Goal: Information Seeking & Learning: Understand process/instructions

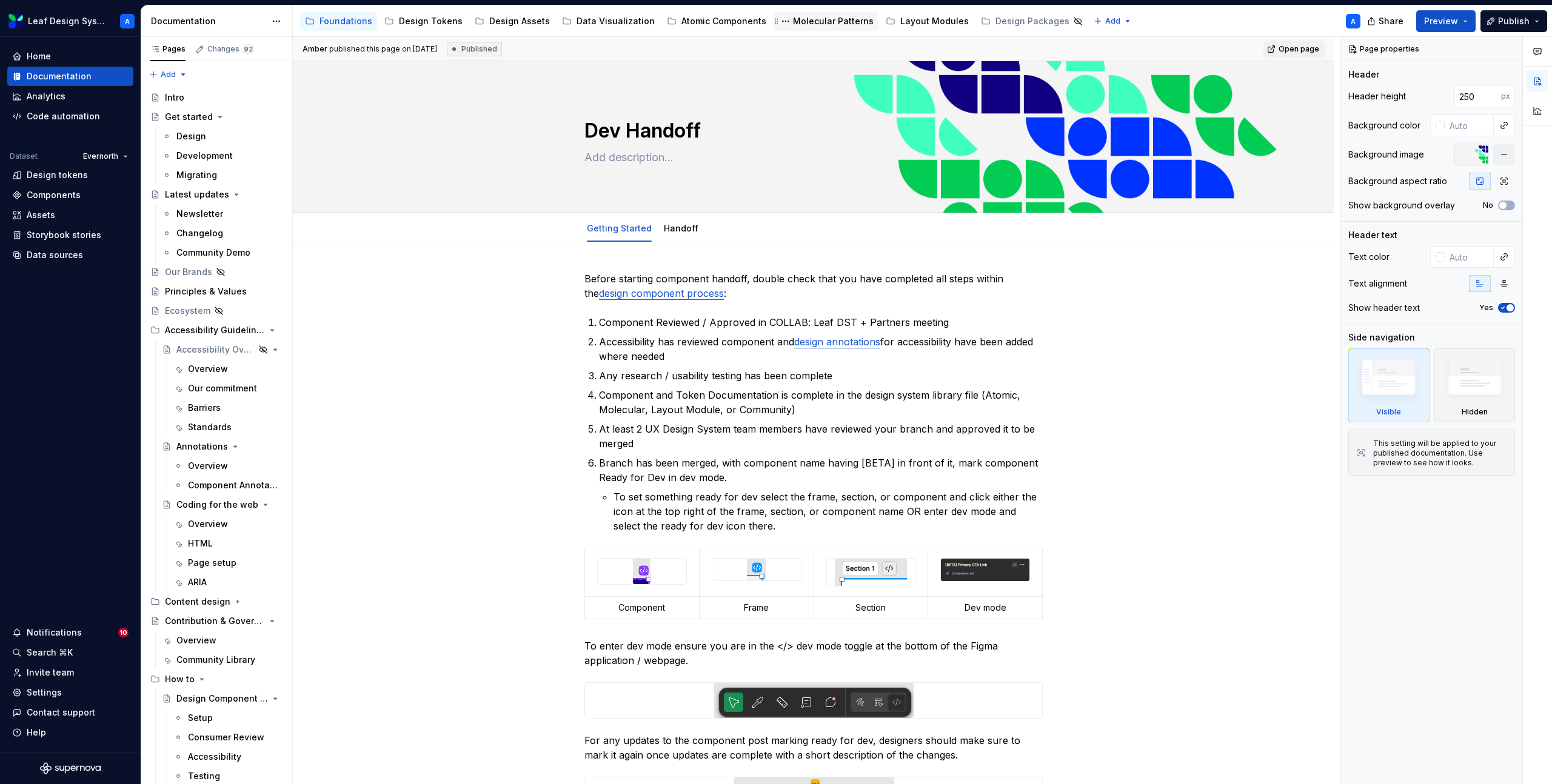
click at [793, 18] on div "Molecular Patterns" at bounding box center [833, 21] width 80 height 12
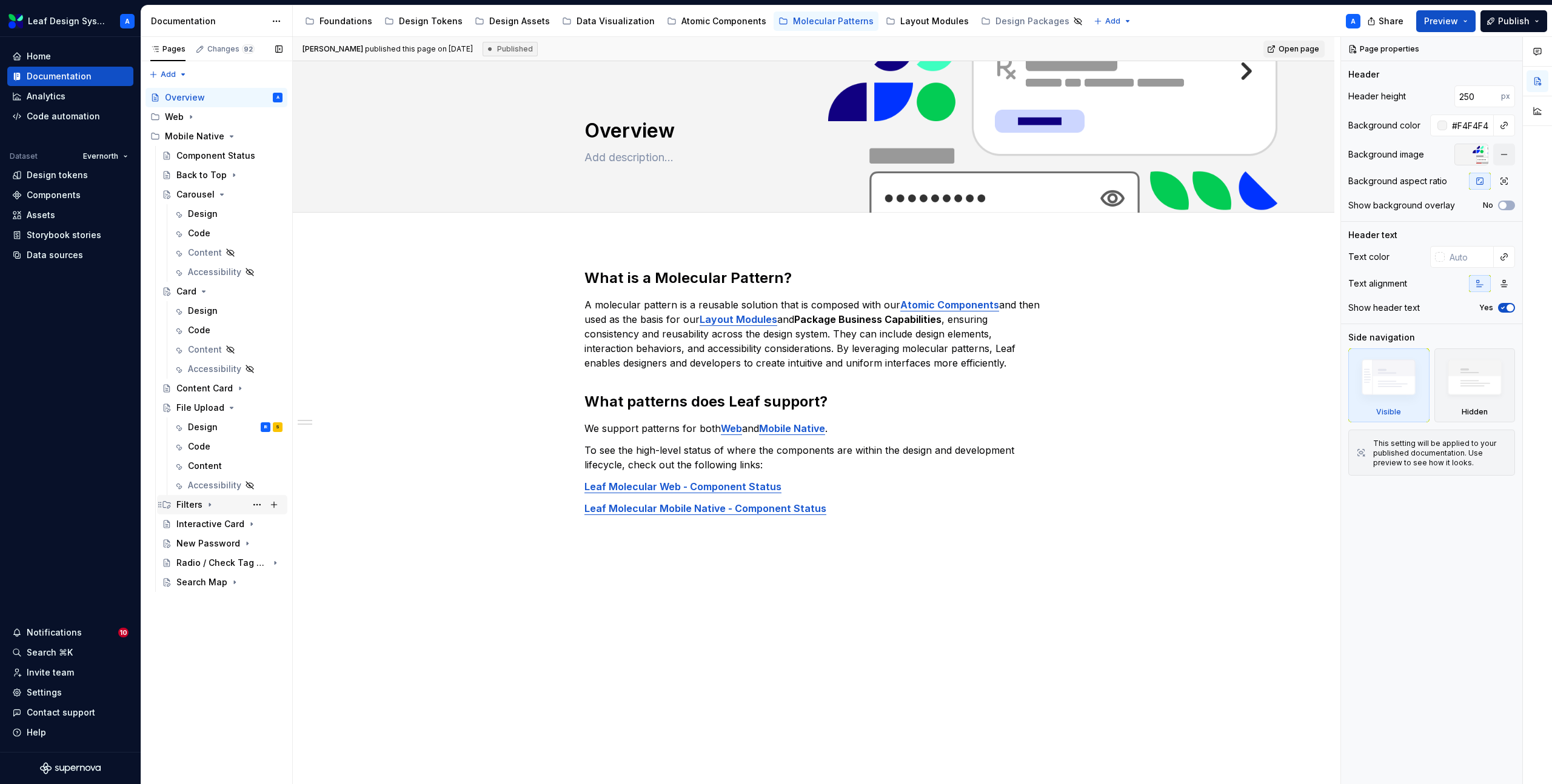
click at [206, 504] on icon "Page tree" at bounding box center [210, 505] width 10 height 10
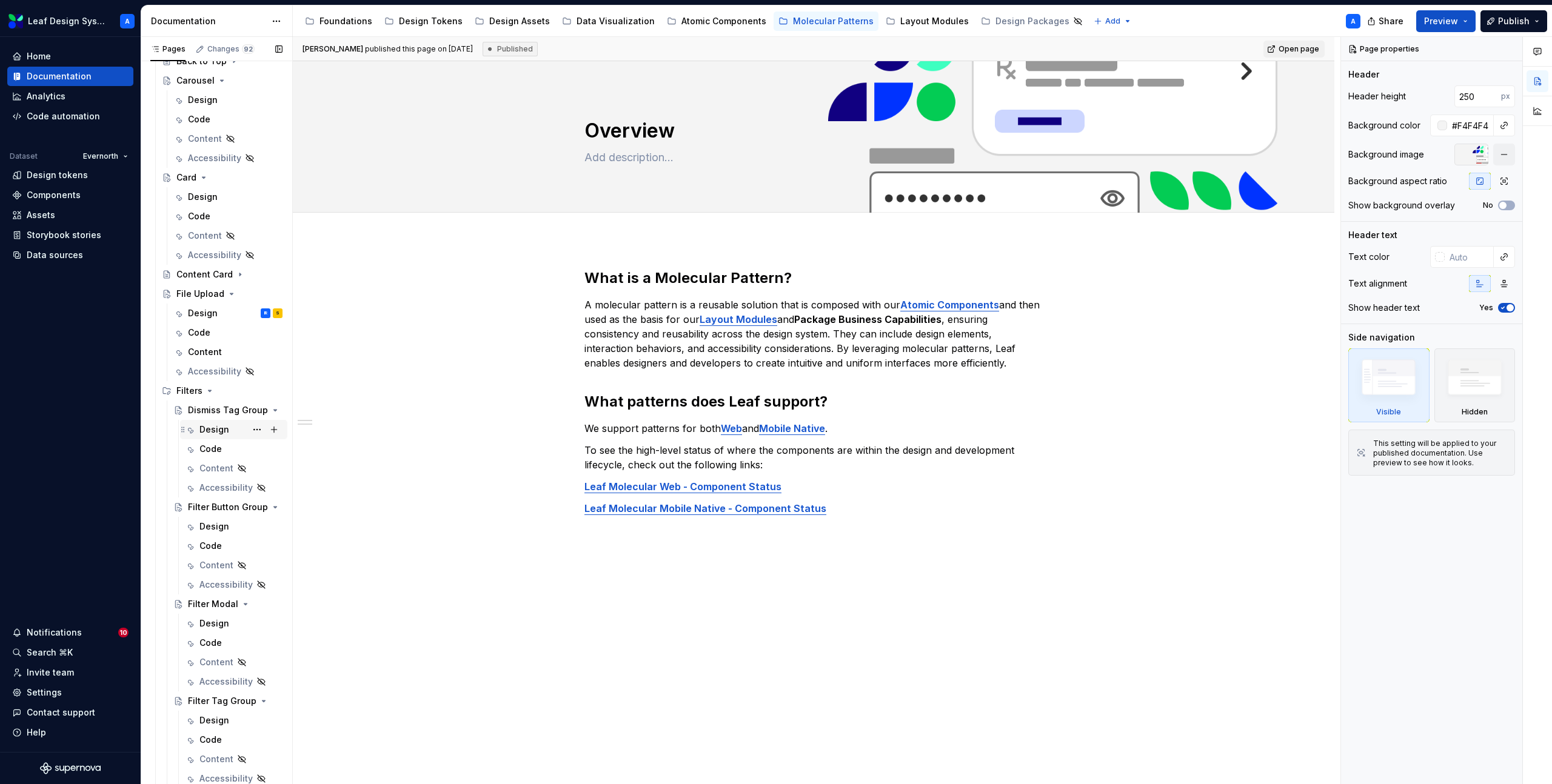
scroll to position [135, 0]
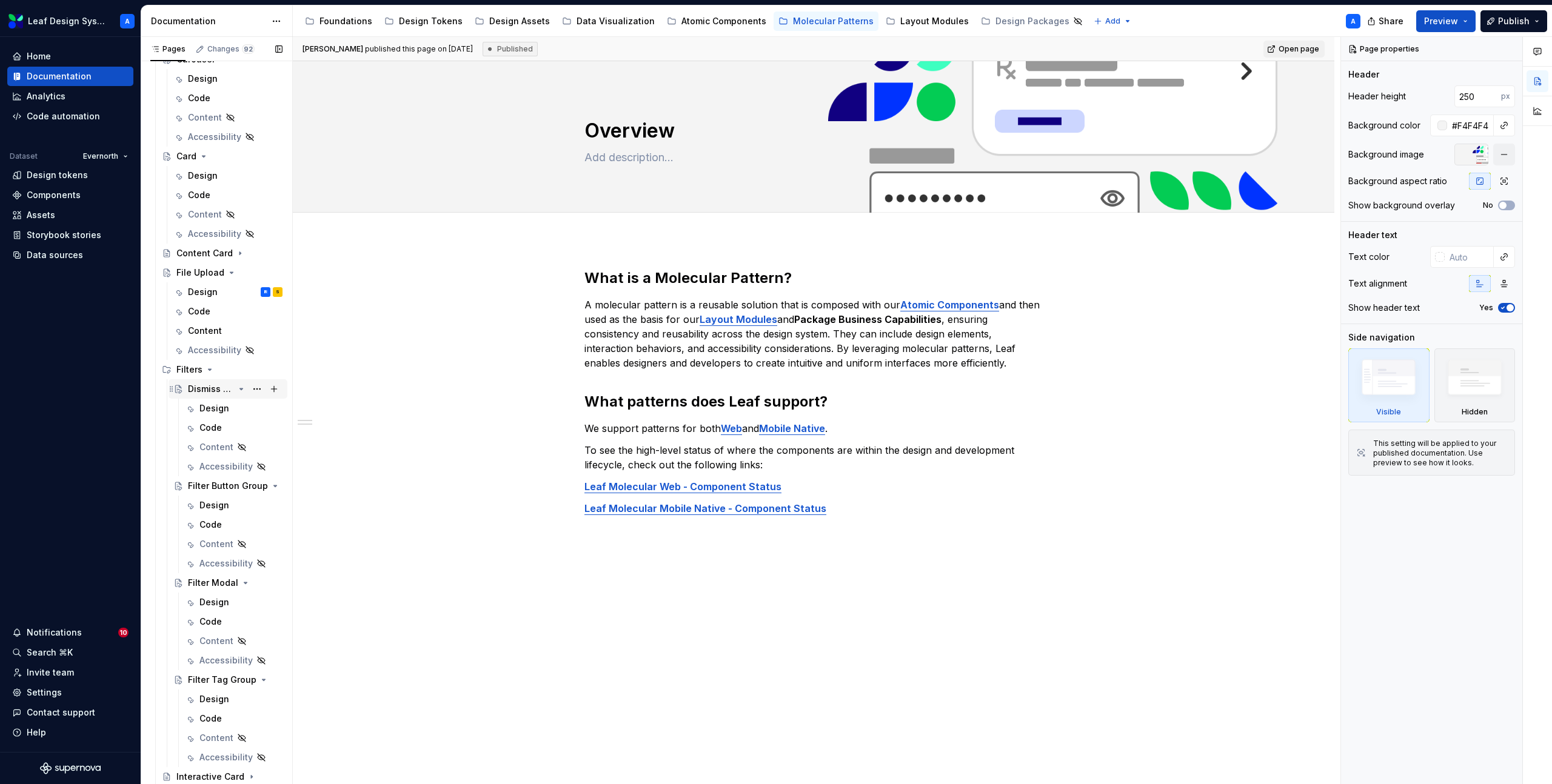
click at [204, 384] on div "Dismiss Tag Group" at bounding box center [211, 388] width 46 height 12
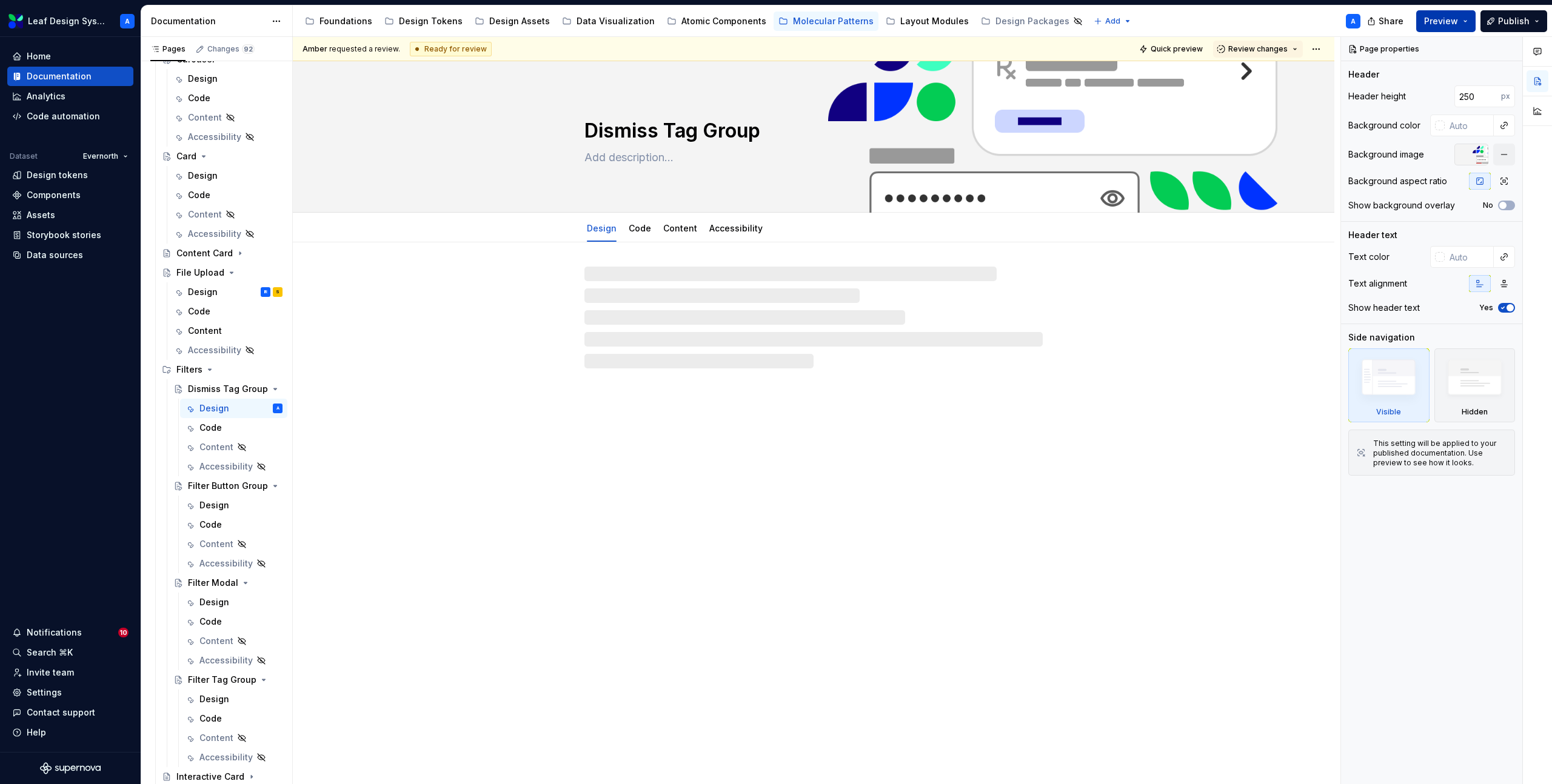
click at [1462, 25] on button "Preview" at bounding box center [1445, 21] width 59 height 22
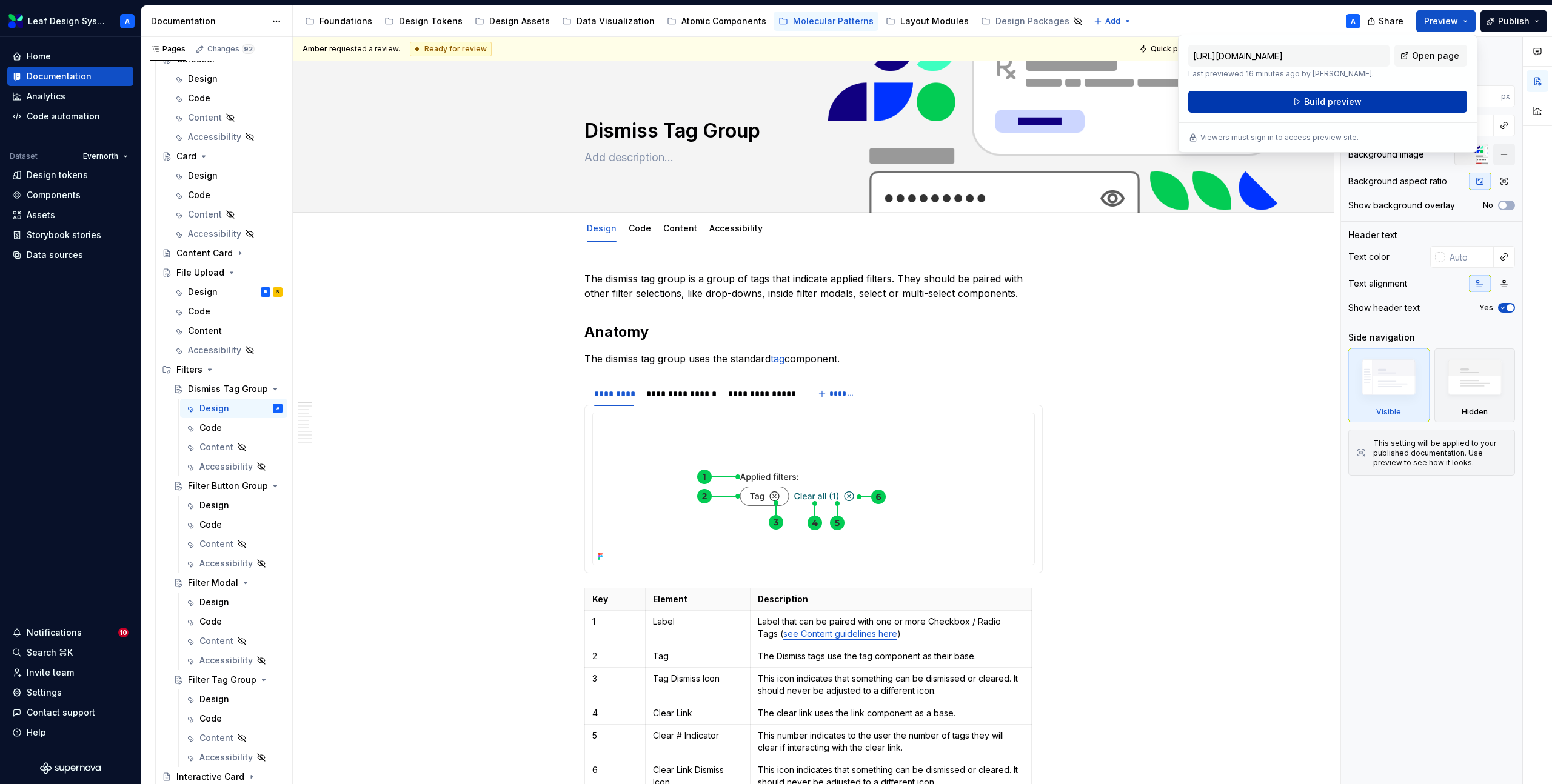
click at [1402, 102] on button "Build preview" at bounding box center [1328, 102] width 279 height 22
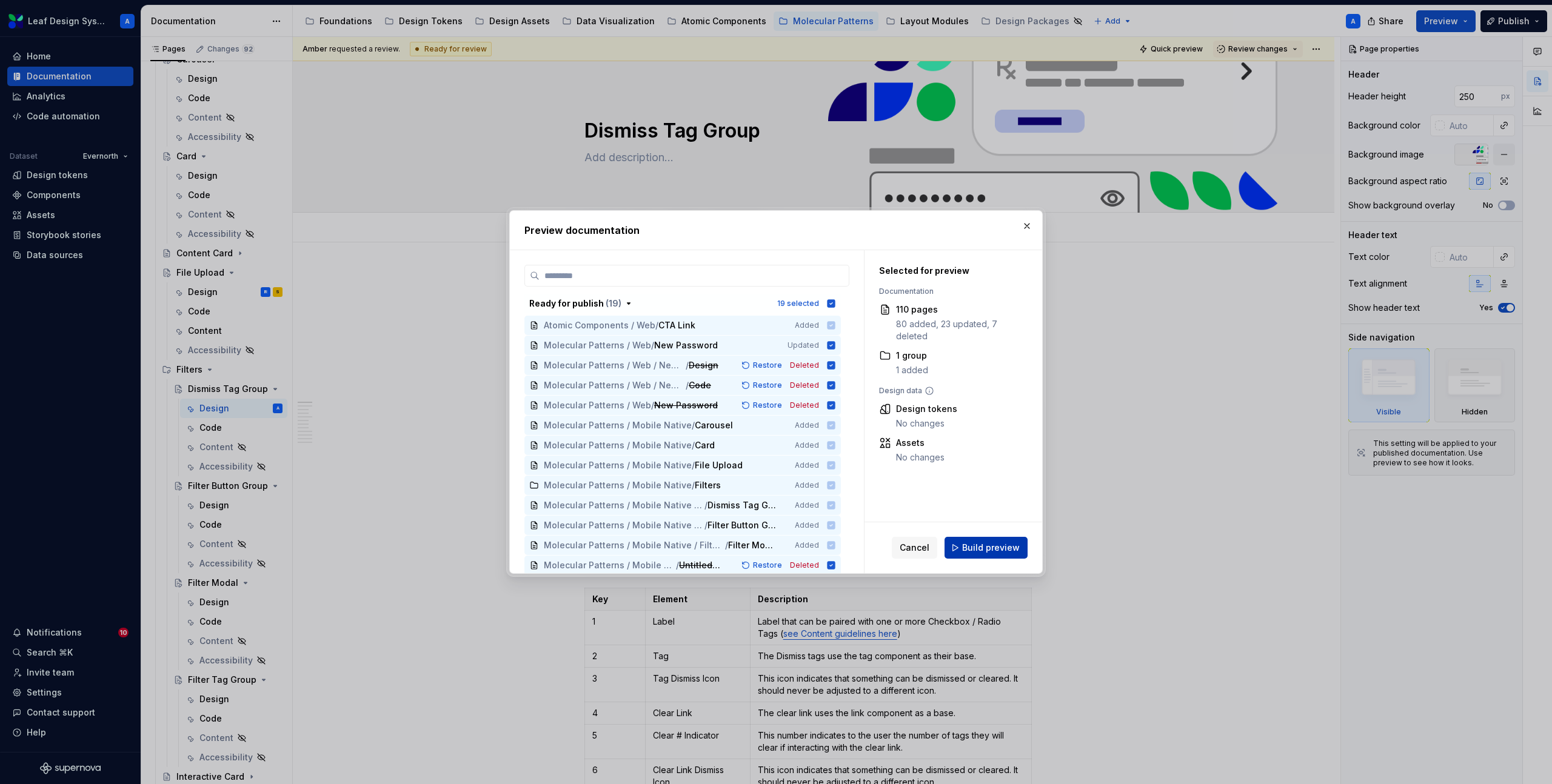
click at [1001, 548] on span "Build preview" at bounding box center [991, 548] width 58 height 12
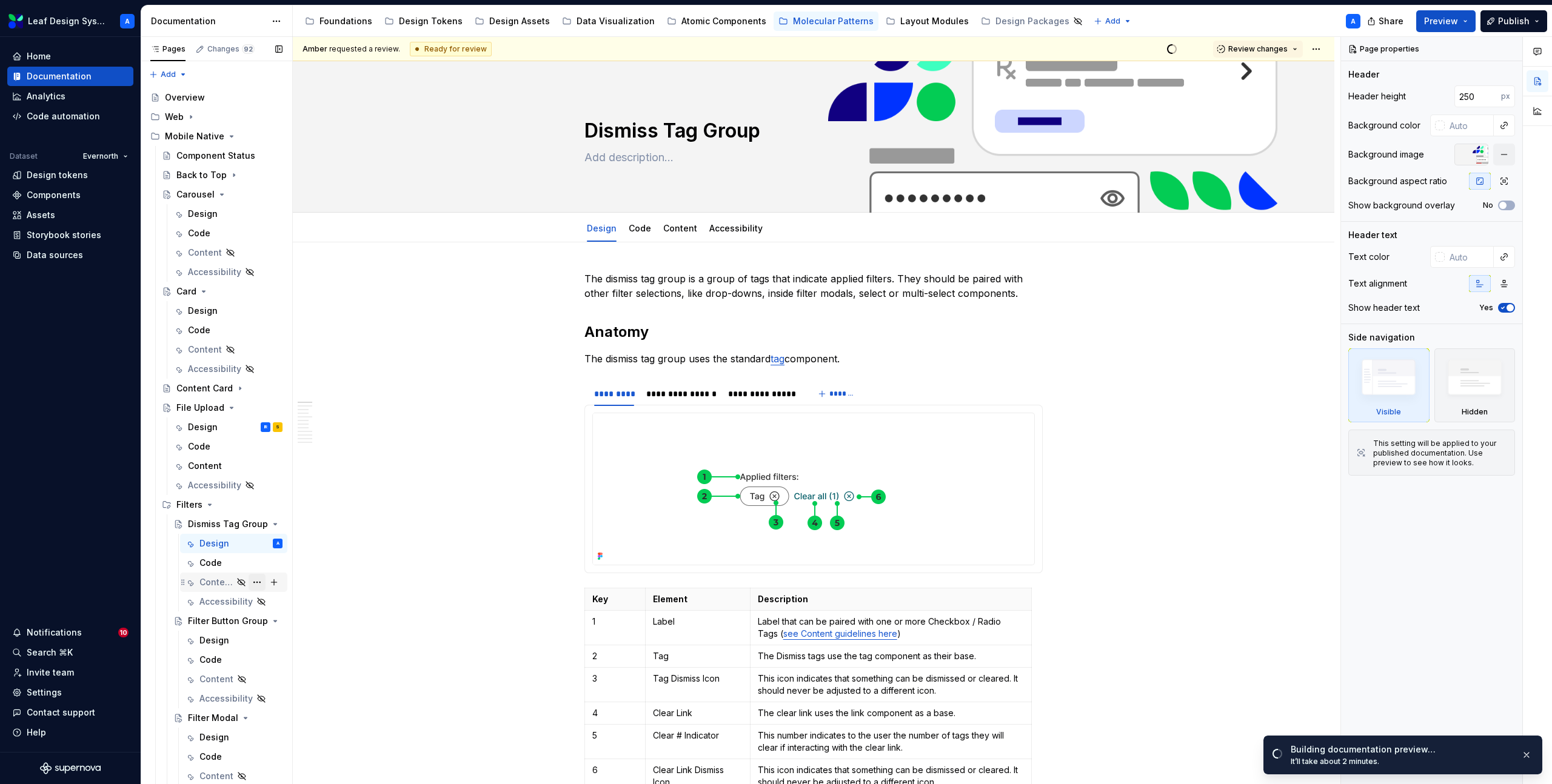
scroll to position [193, 0]
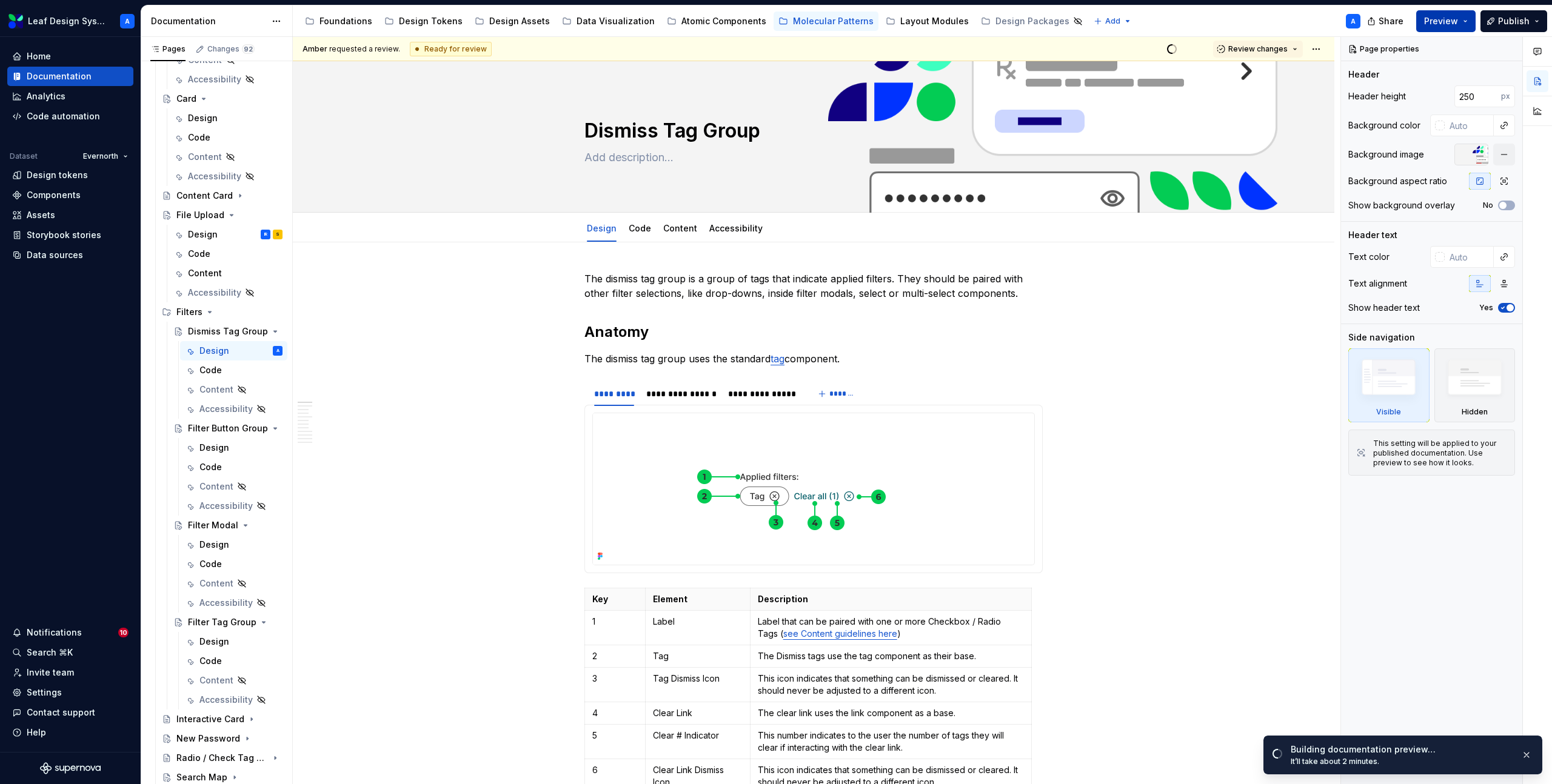
click at [1464, 21] on button "Preview" at bounding box center [1445, 21] width 59 height 22
click at [1262, 18] on div "Accessibility guide for tree Page tree. Navigate the tree with the arrow keys. …" at bounding box center [831, 21] width 1077 height 31
click at [1467, 20] on button "Preview" at bounding box center [1445, 21] width 59 height 22
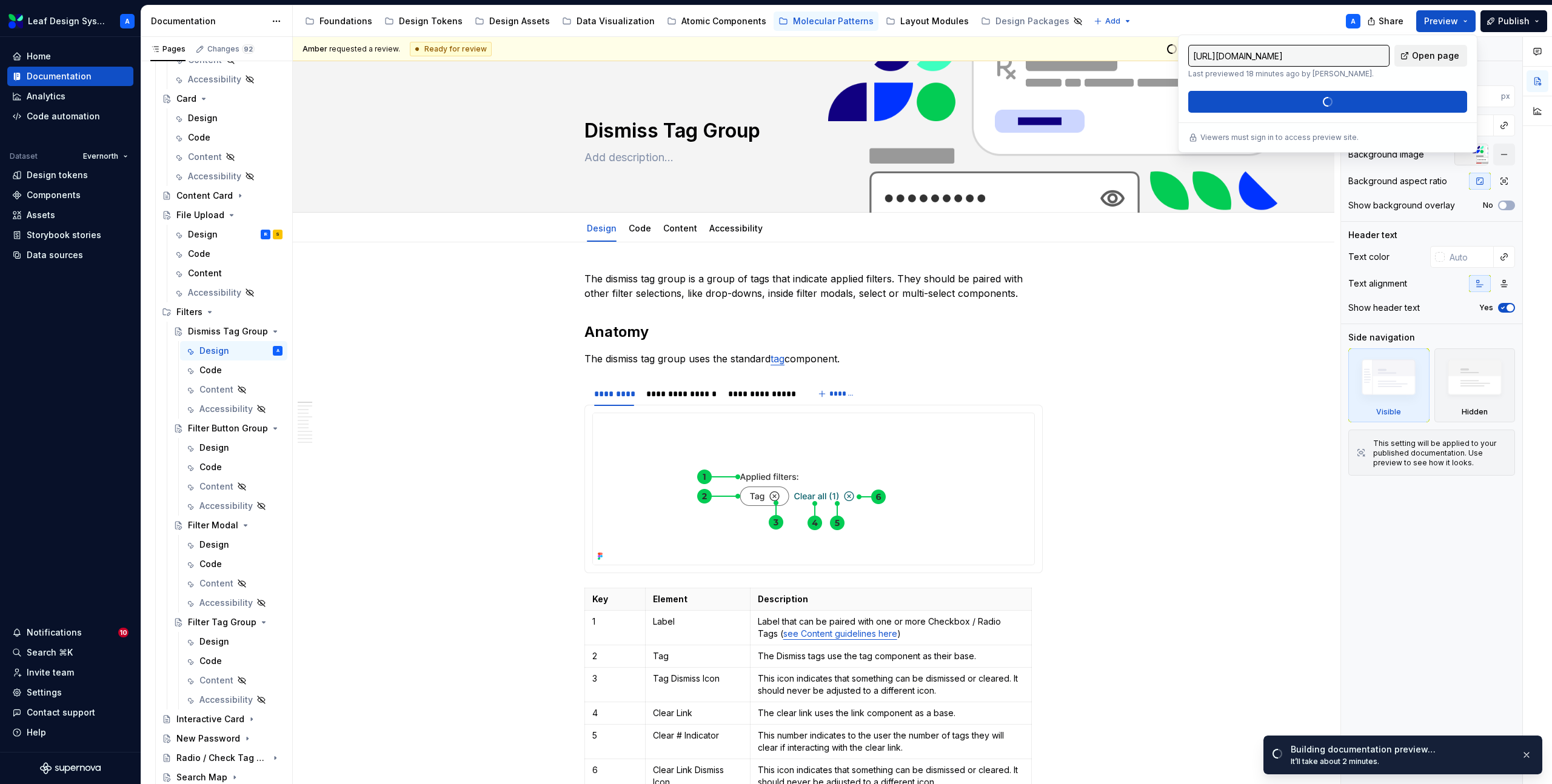
click at [1427, 55] on span "Open page" at bounding box center [1435, 55] width 47 height 12
type textarea "*"
